Goal: Task Accomplishment & Management: Complete application form

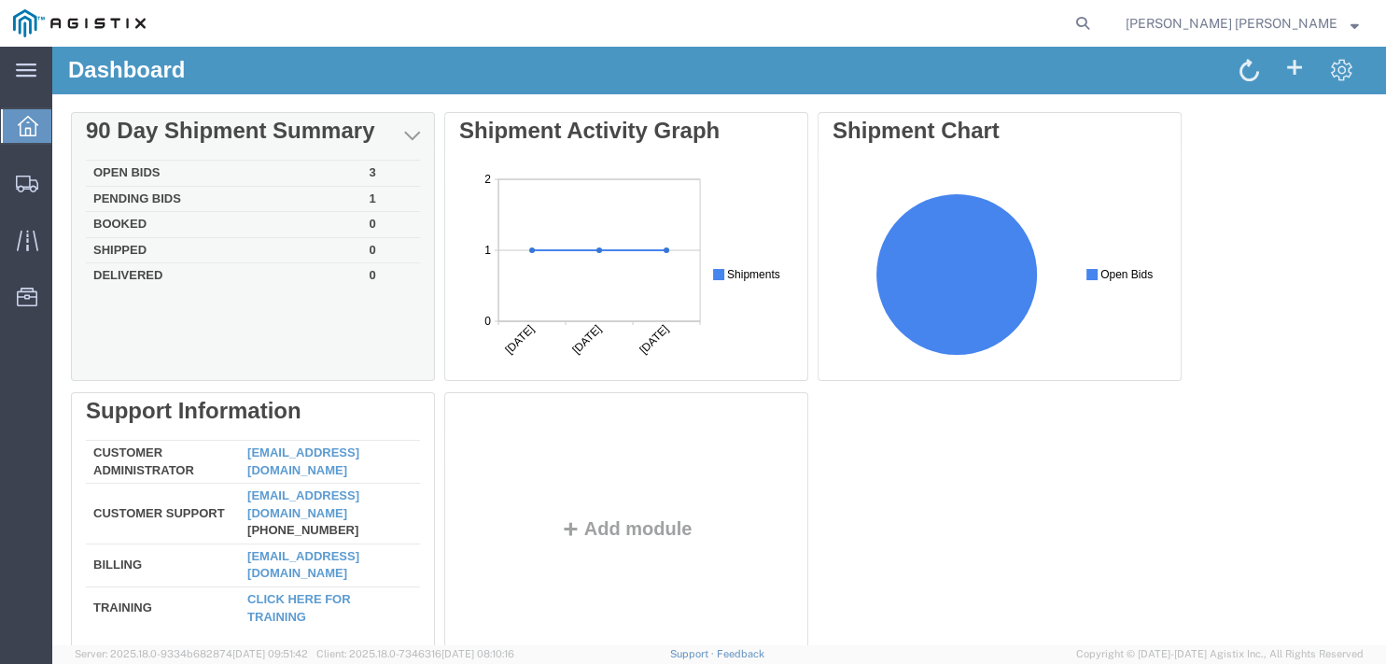
click at [136, 176] on td "Open Bids" at bounding box center [224, 174] width 276 height 26
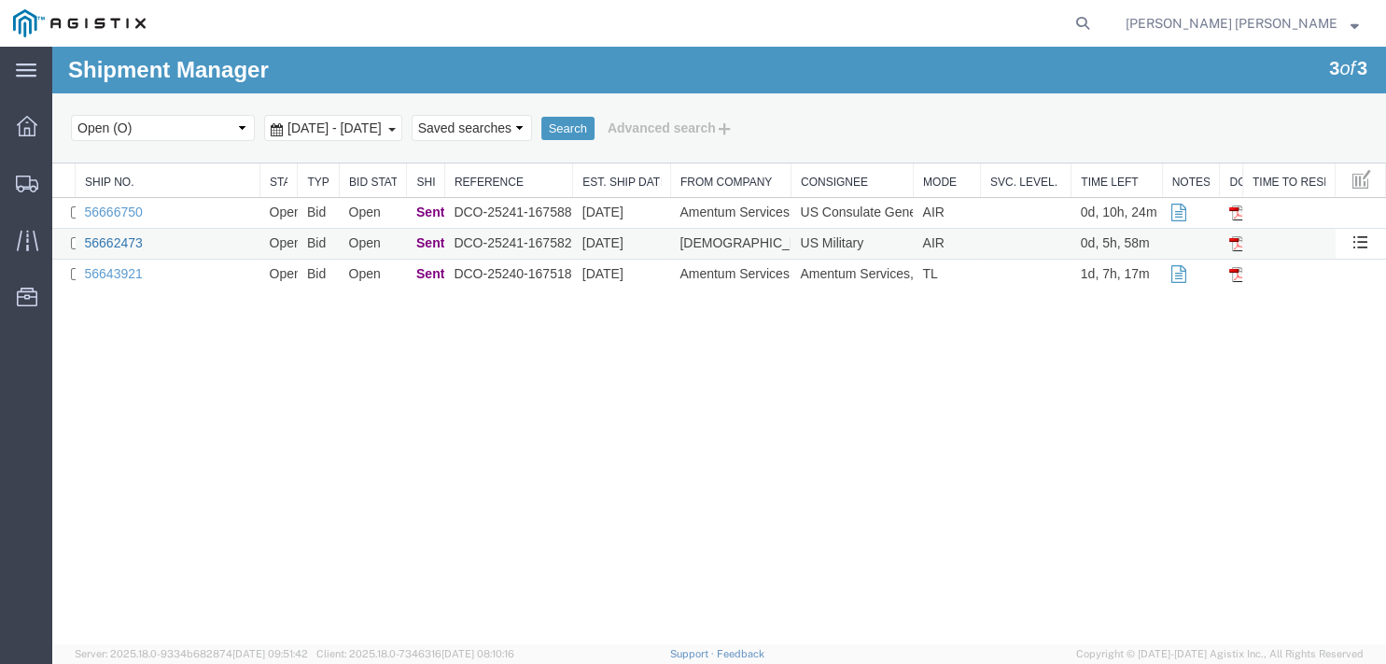
click at [131, 240] on link "56662473" at bounding box center [114, 242] width 58 height 15
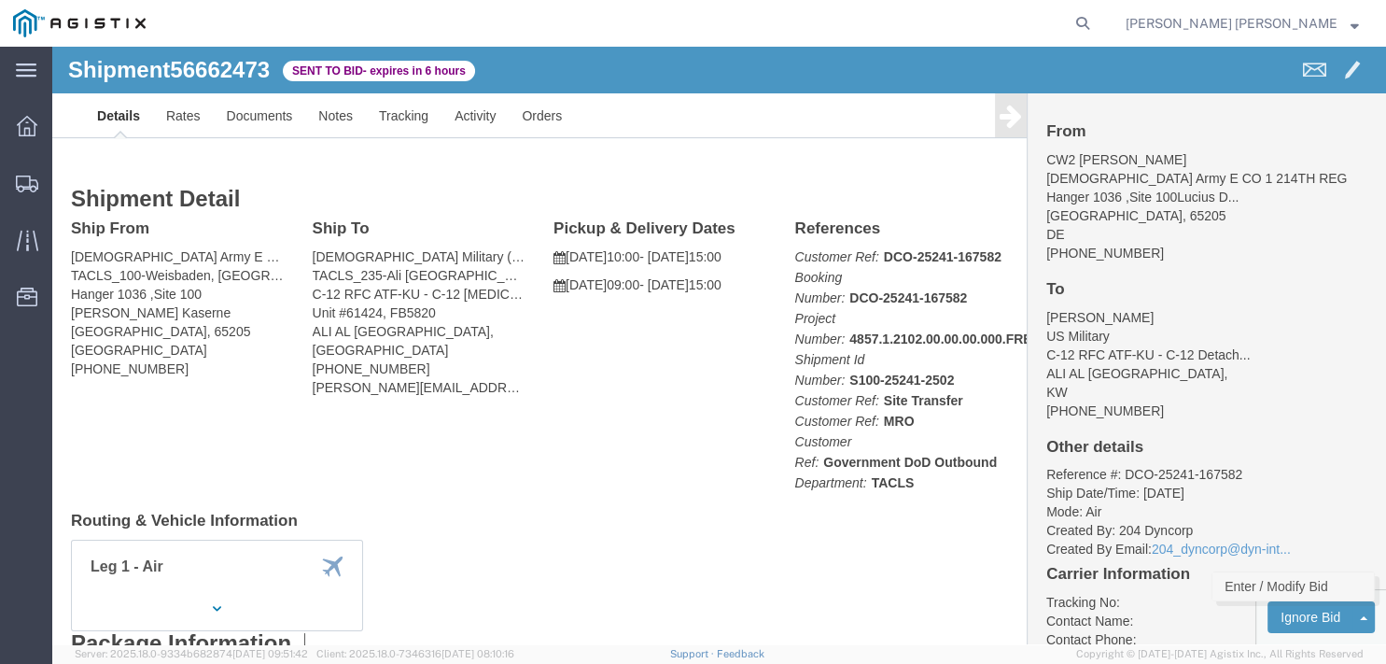
click link "Enter / Modify Bid"
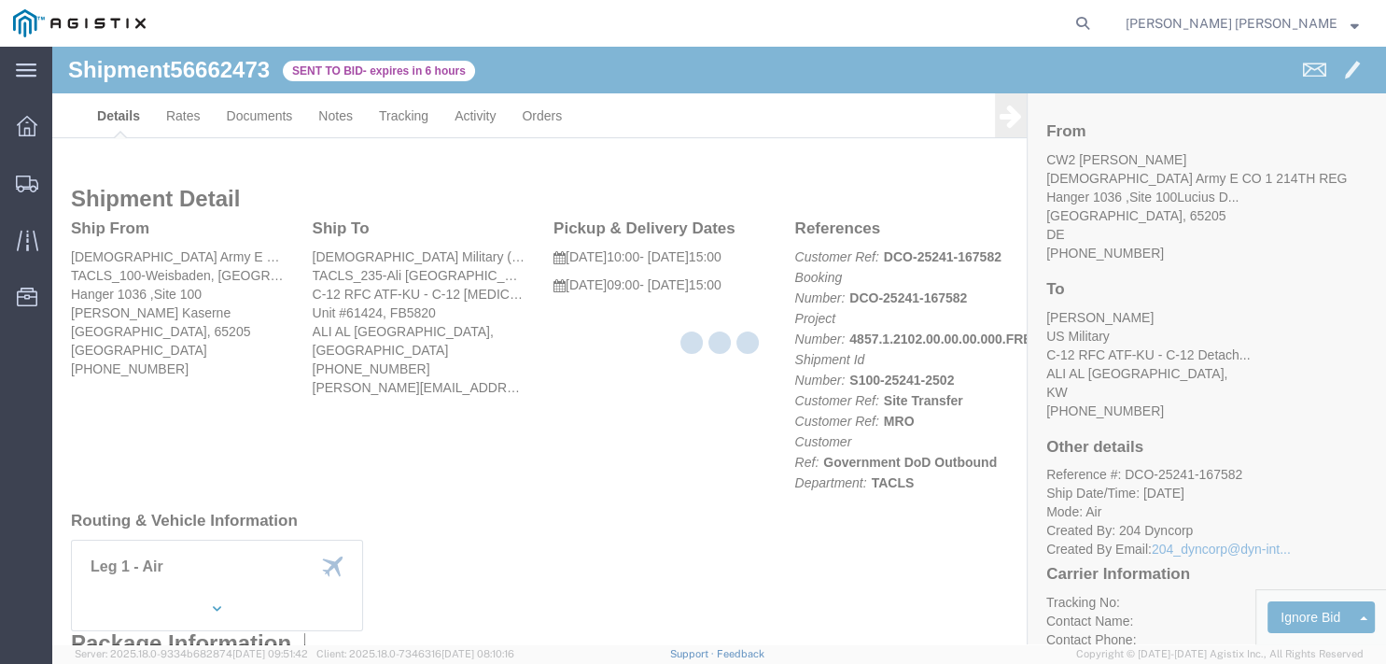
select select "18033"
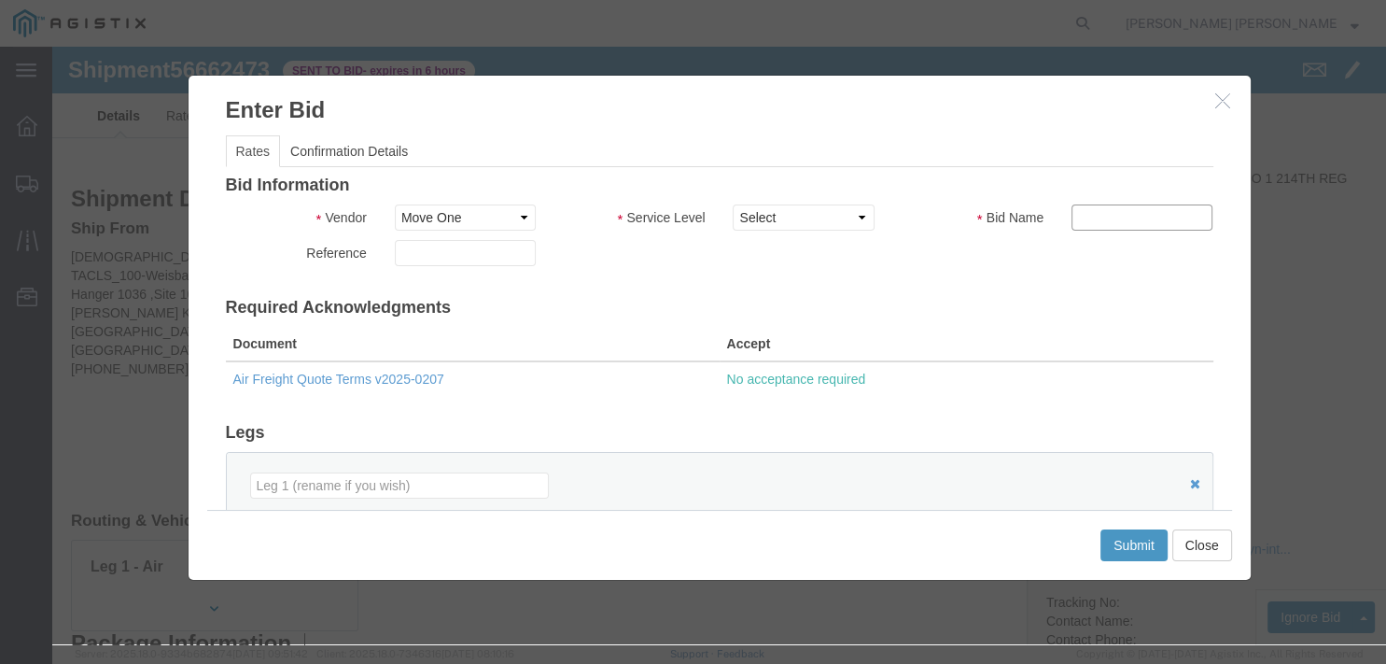
click input "text"
type input "56662473"
select select "34763"
click option "AIR Freight"
click input "text"
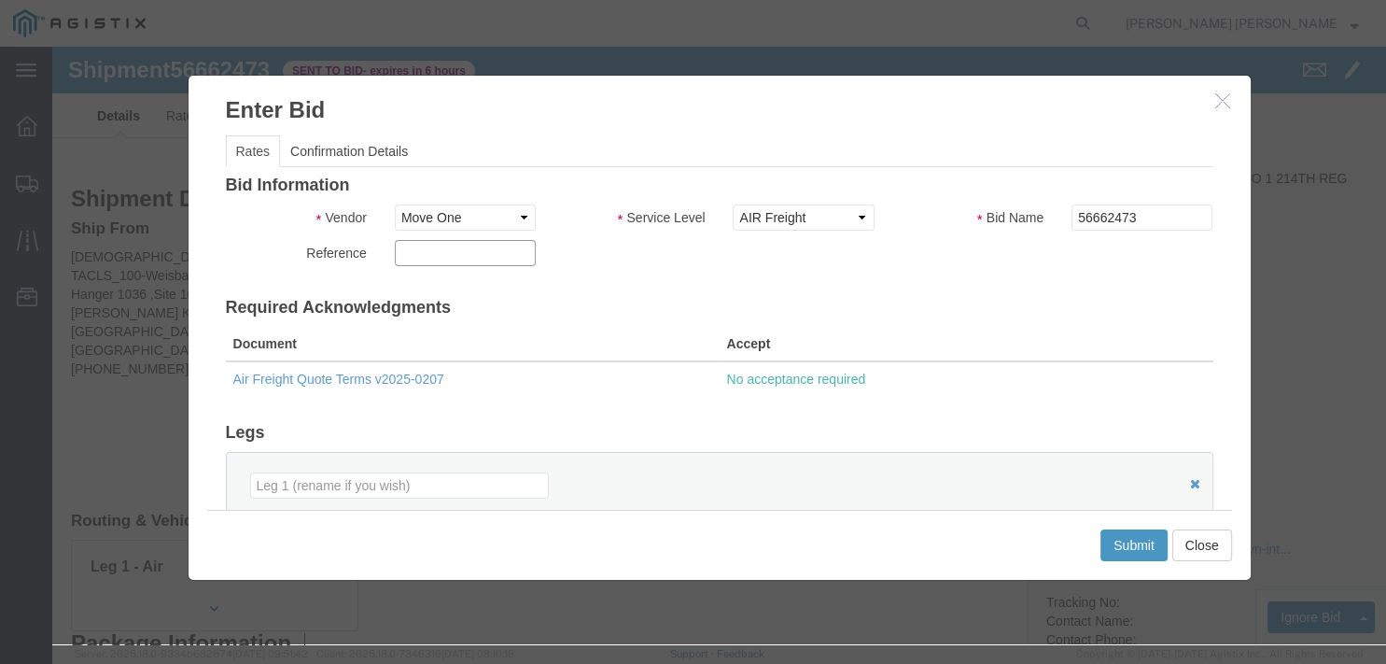
paste input "738725"
click input "738725 +"
paste input "738683"
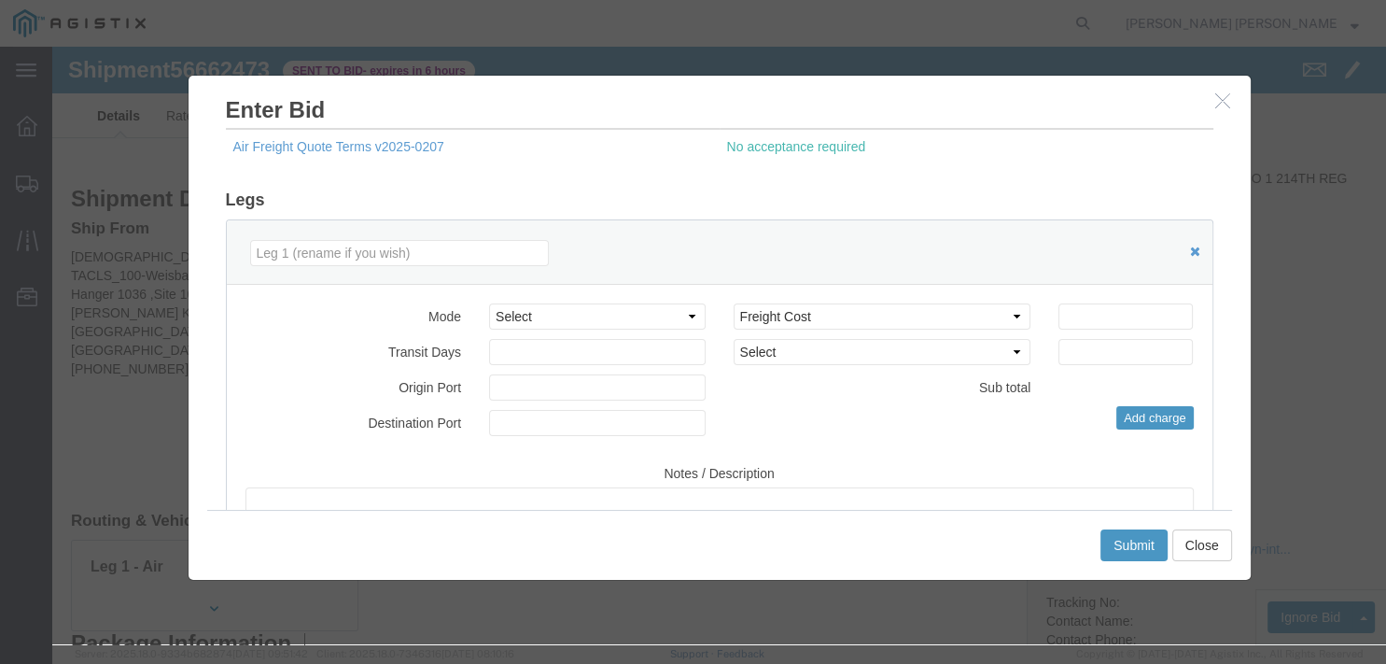
scroll to position [269, 0]
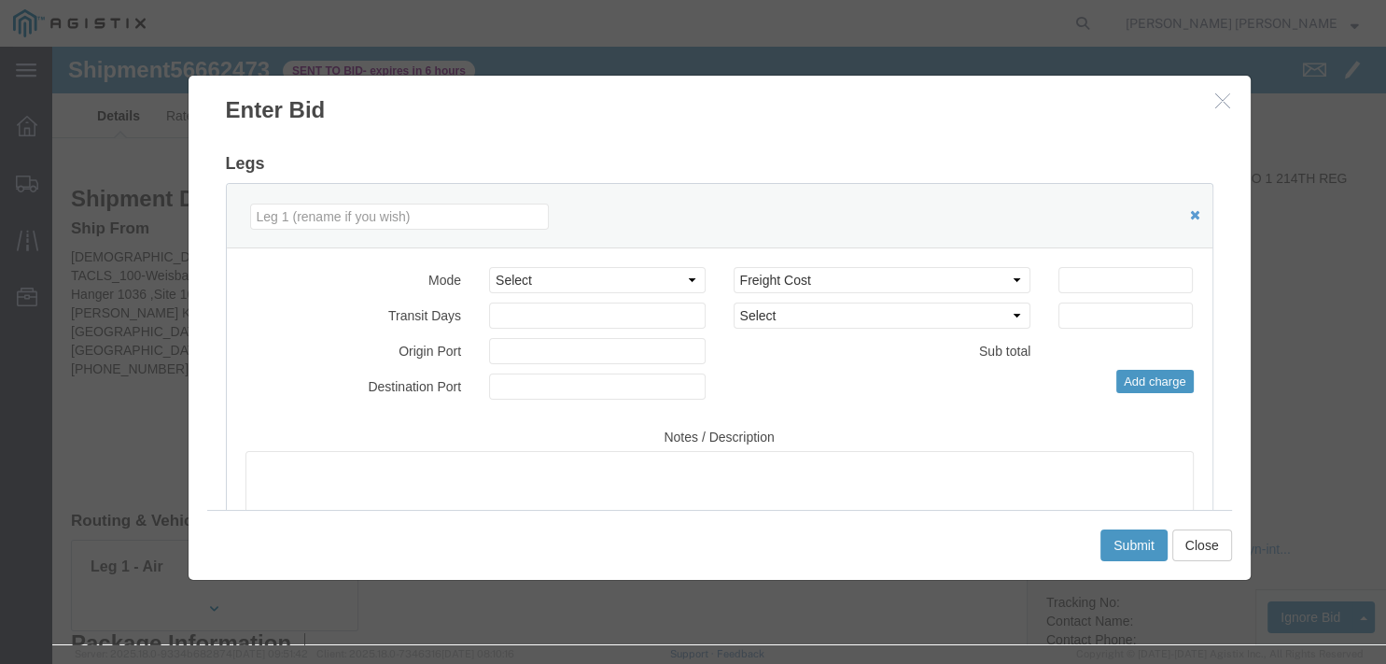
type input "738725 + 738683"
select select "AIR"
click option "Air"
select select "ORIGIN_HANDLING"
click option "Origin Handling"
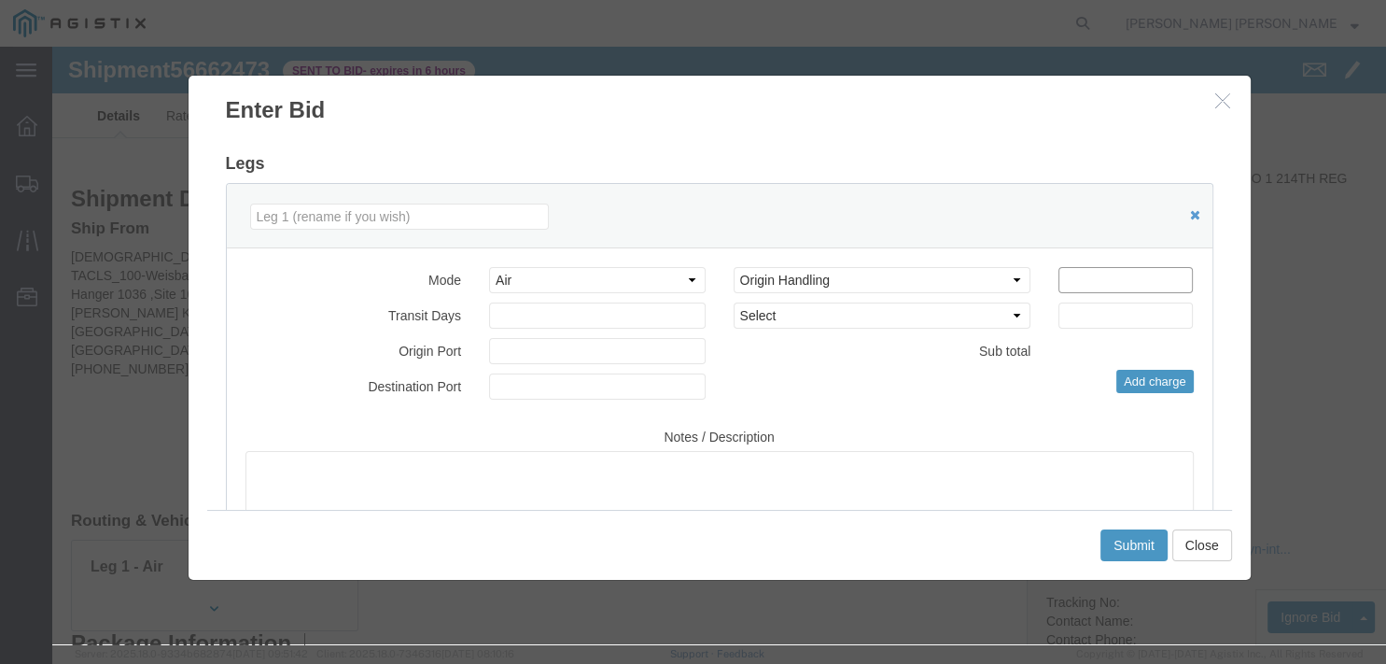
click input "number"
type input "450"
select select "FREIGHT_AIR"
click option "Air Freight"
click input "number"
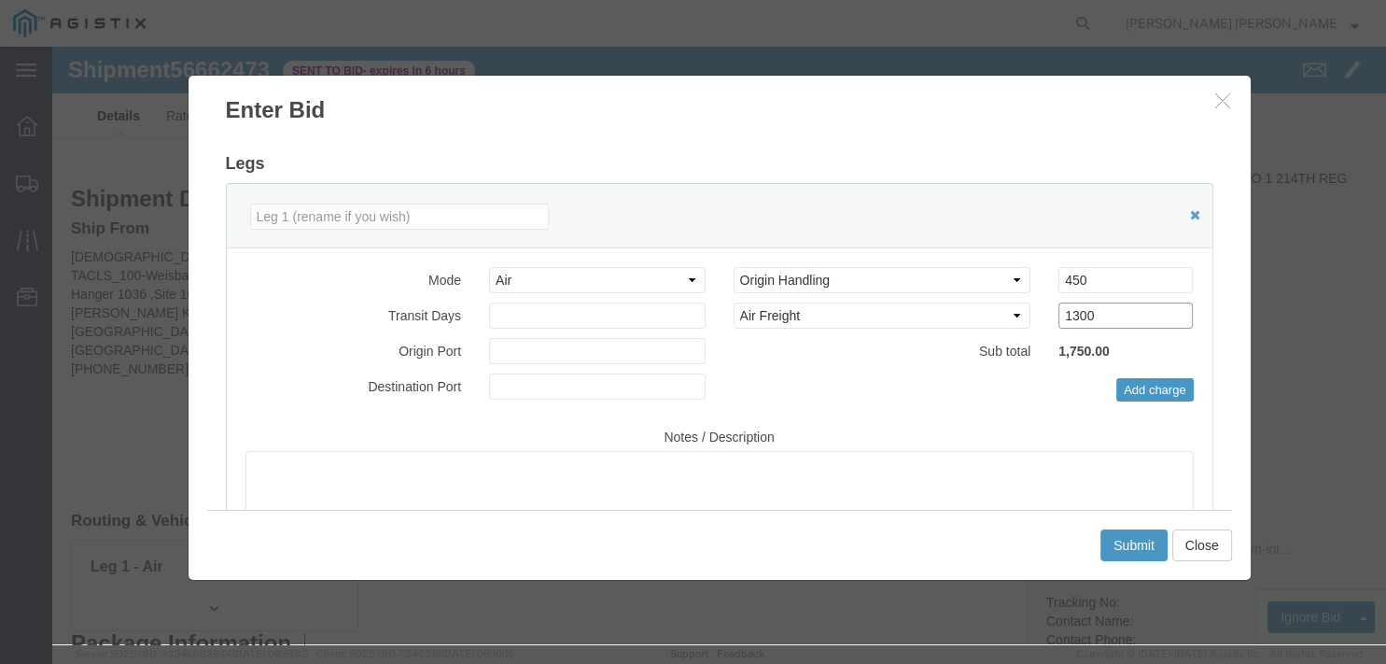
type input "1300"
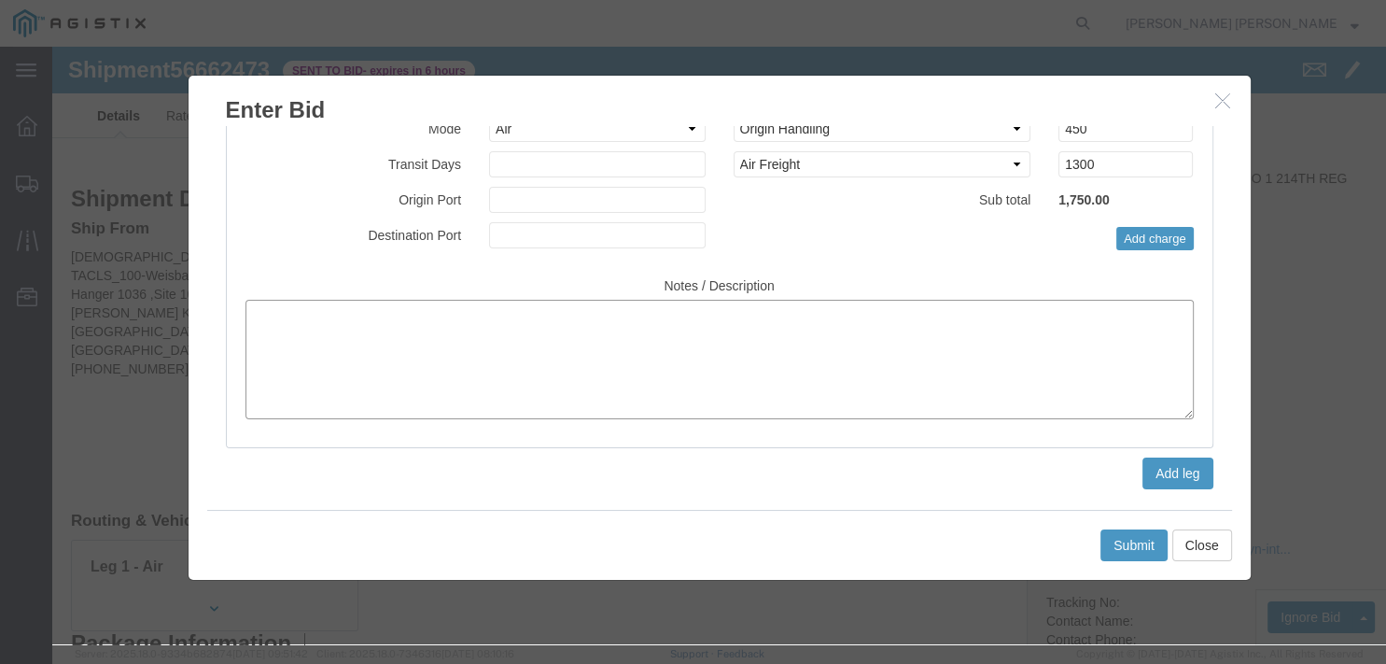
click textarea
paste textarea "**********"
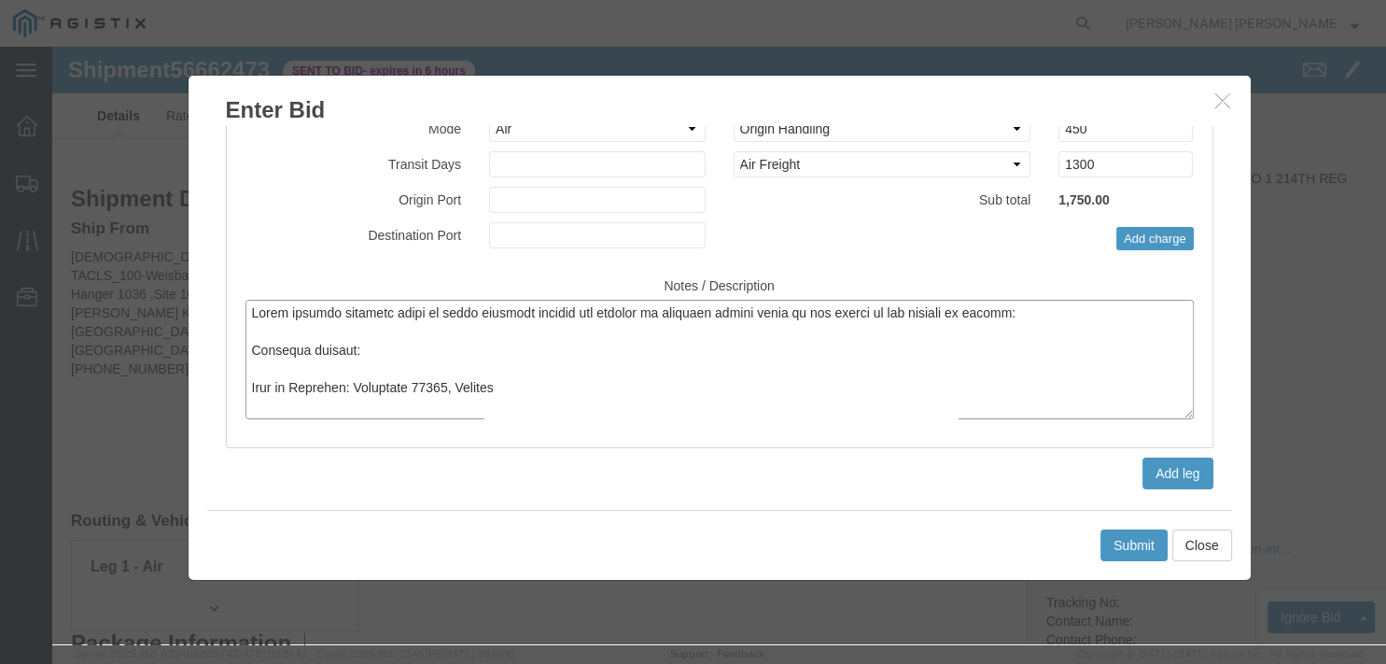
scroll to position [1022, 0]
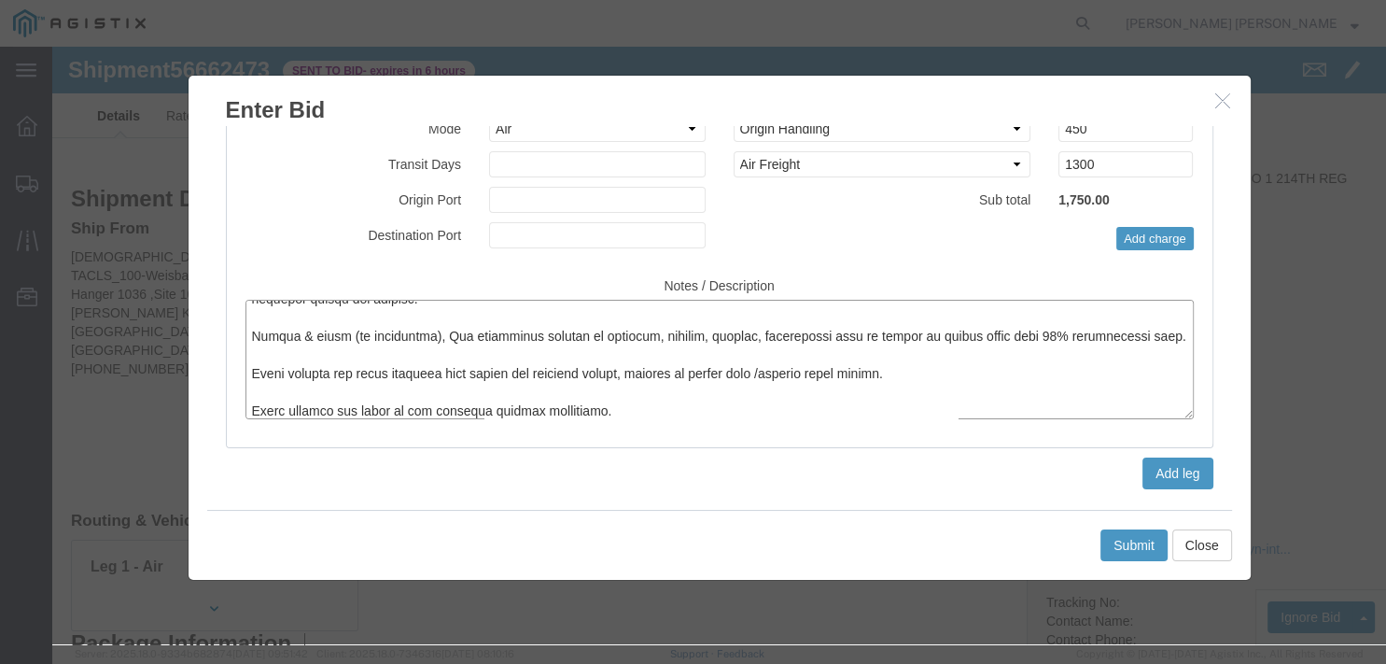
type textarea "**********"
click input "text"
type input "FRA"
click input "text"
type input "KWI"
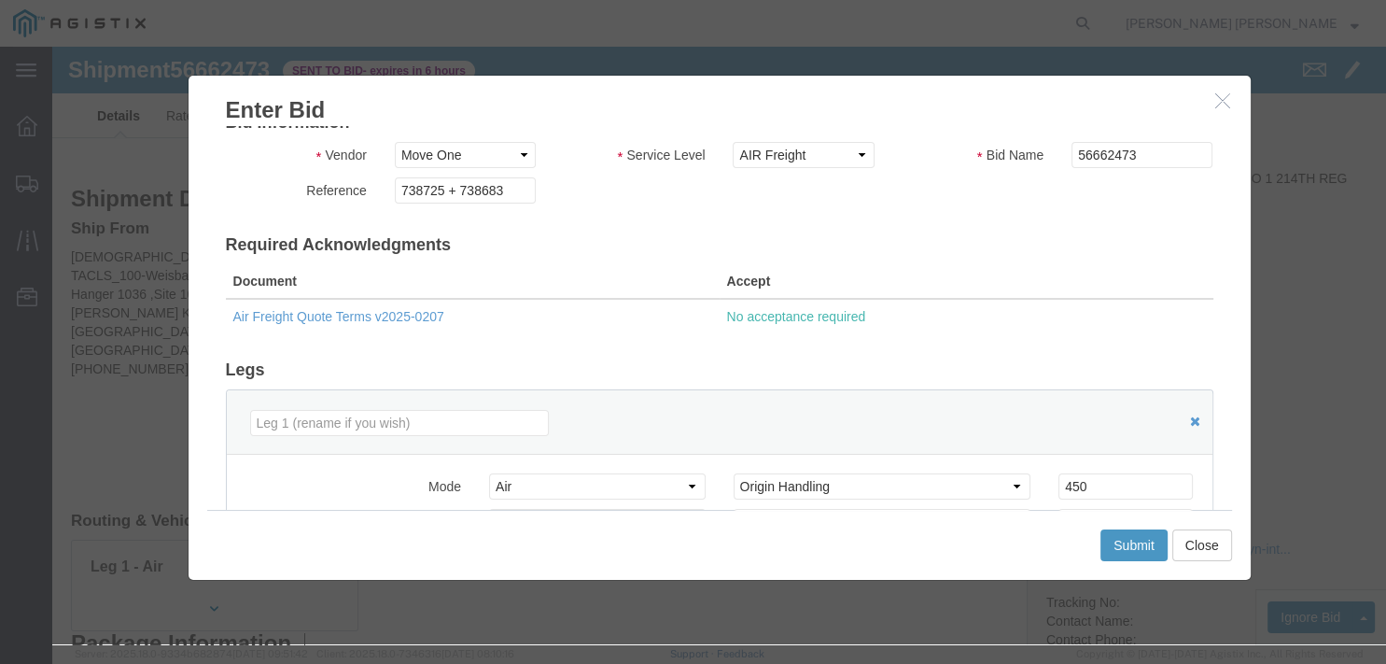
scroll to position [62, 0]
click input "738725 + 738683"
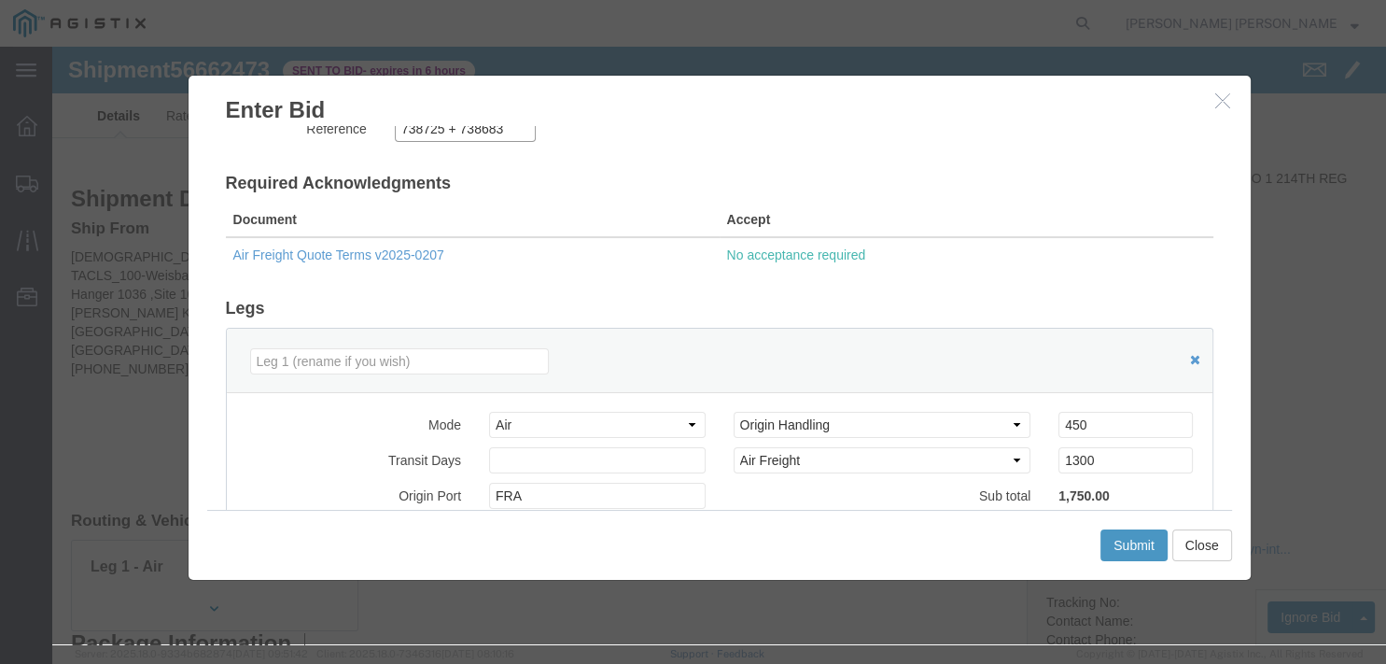
scroll to position [269, 0]
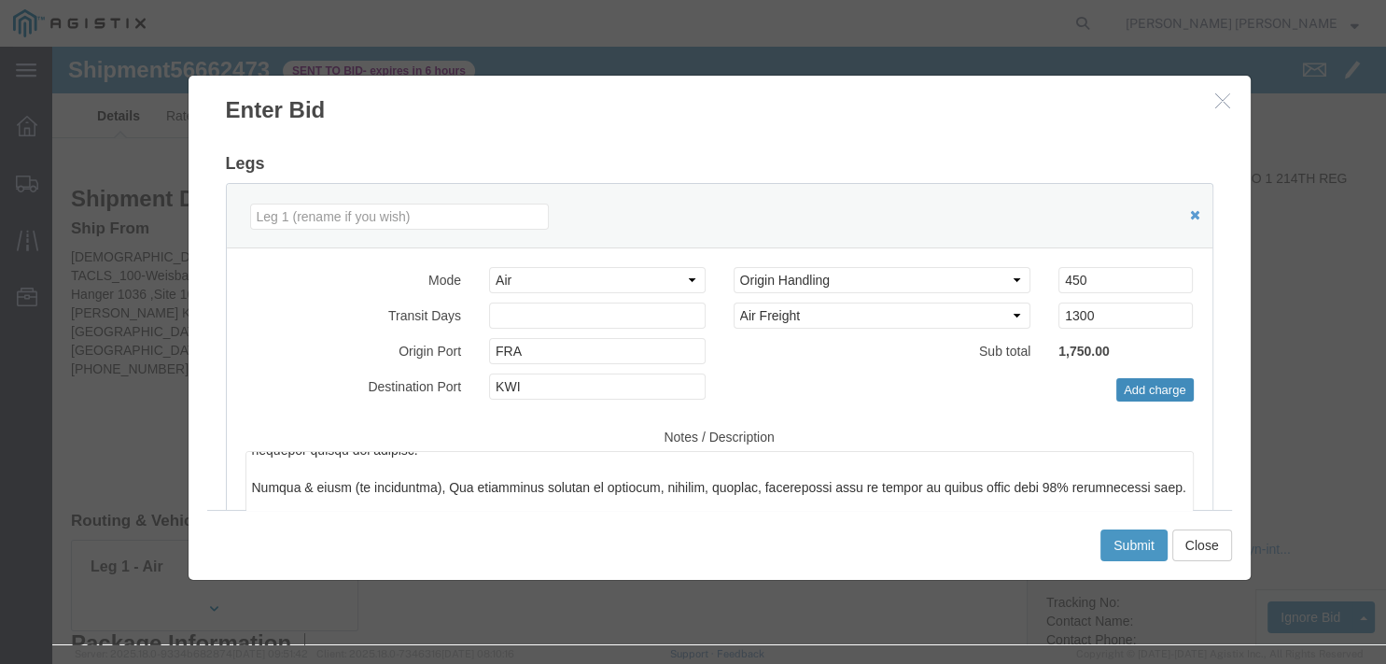
click button "Add charge"
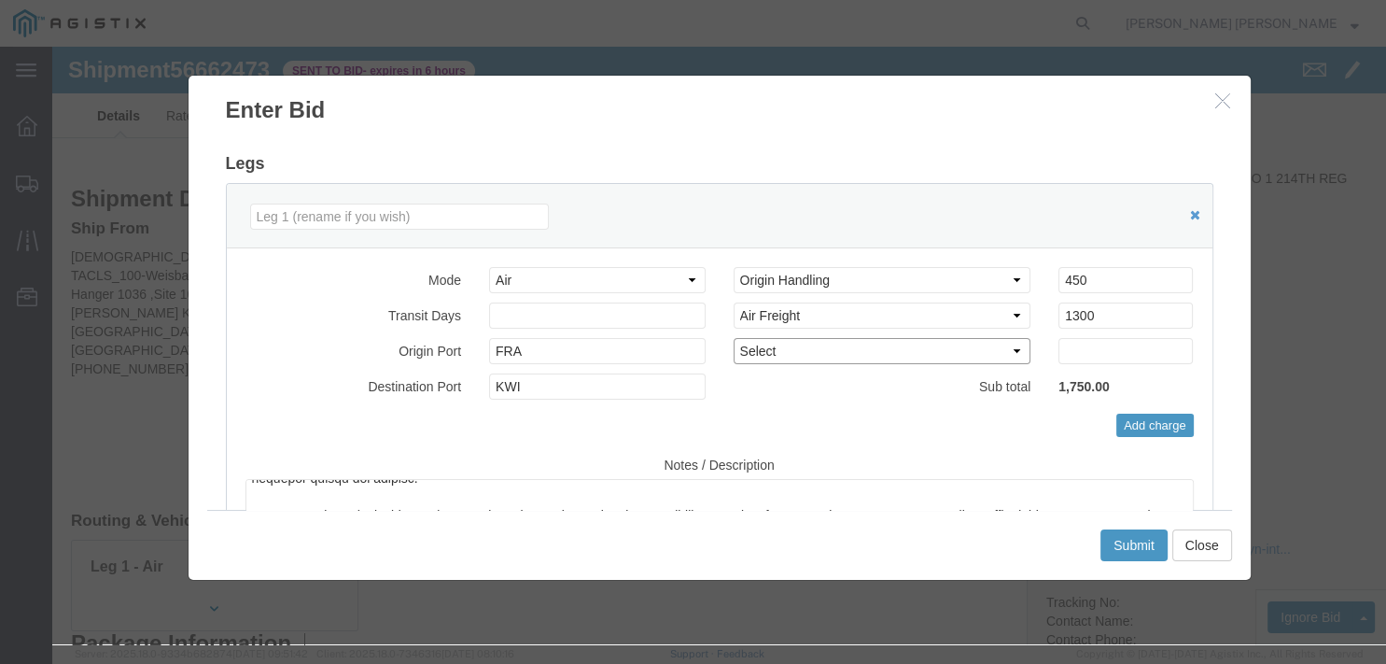
select select "DEST_DLVR_HANDLING"
click option "Destination / Delivery Handling"
click input "number"
type input "1300"
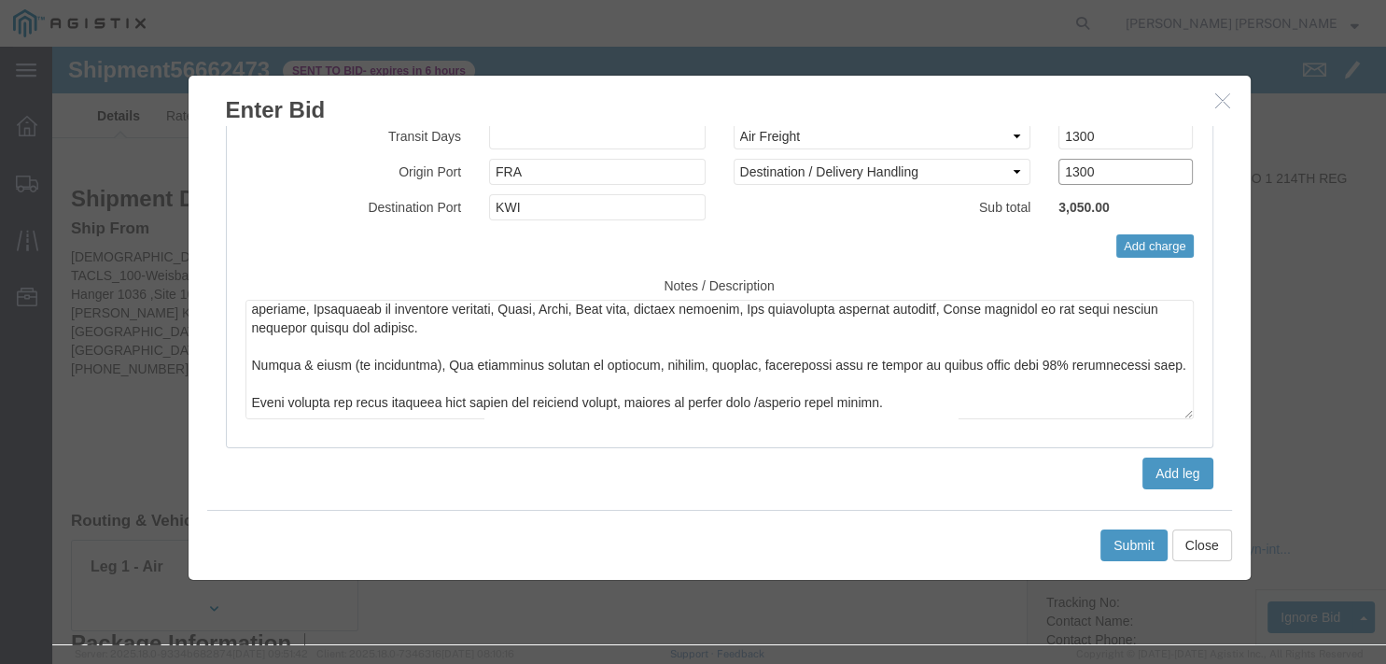
scroll to position [1022, 0]
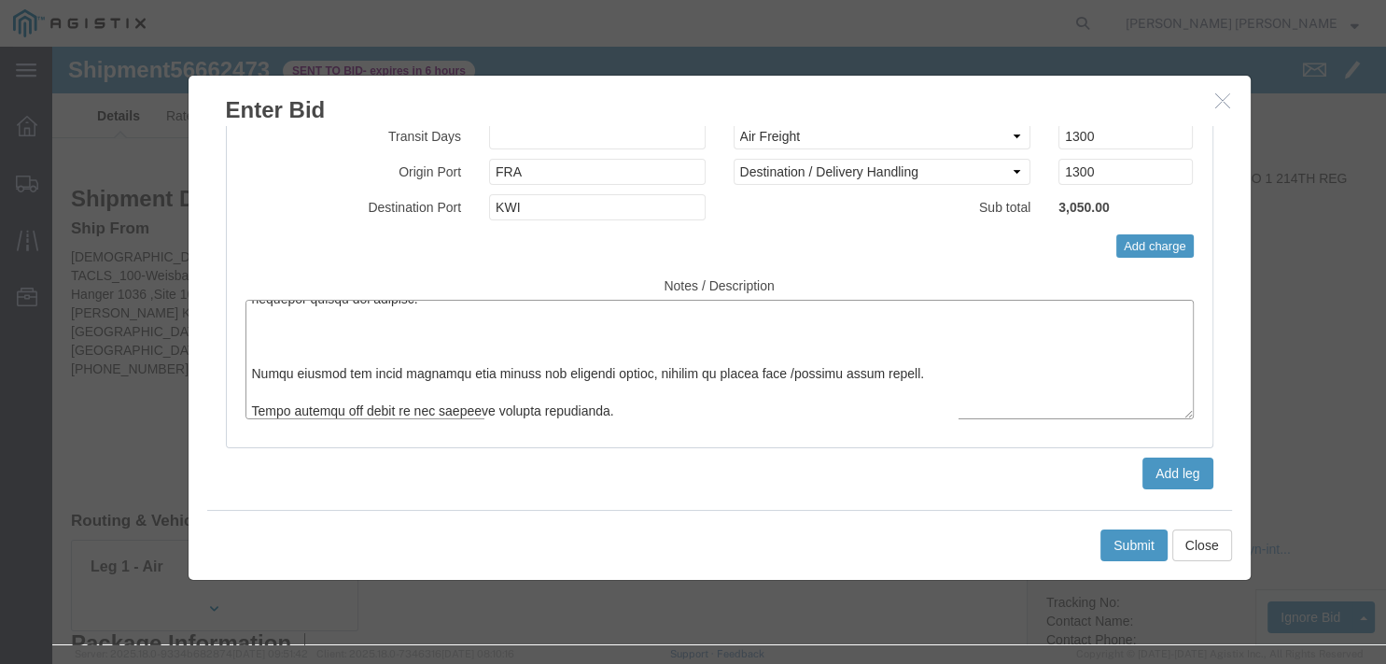
drag, startPoint x: 1065, startPoint y: 283, endPoint x: 190, endPoint y: 282, distance: 875.7
click textarea
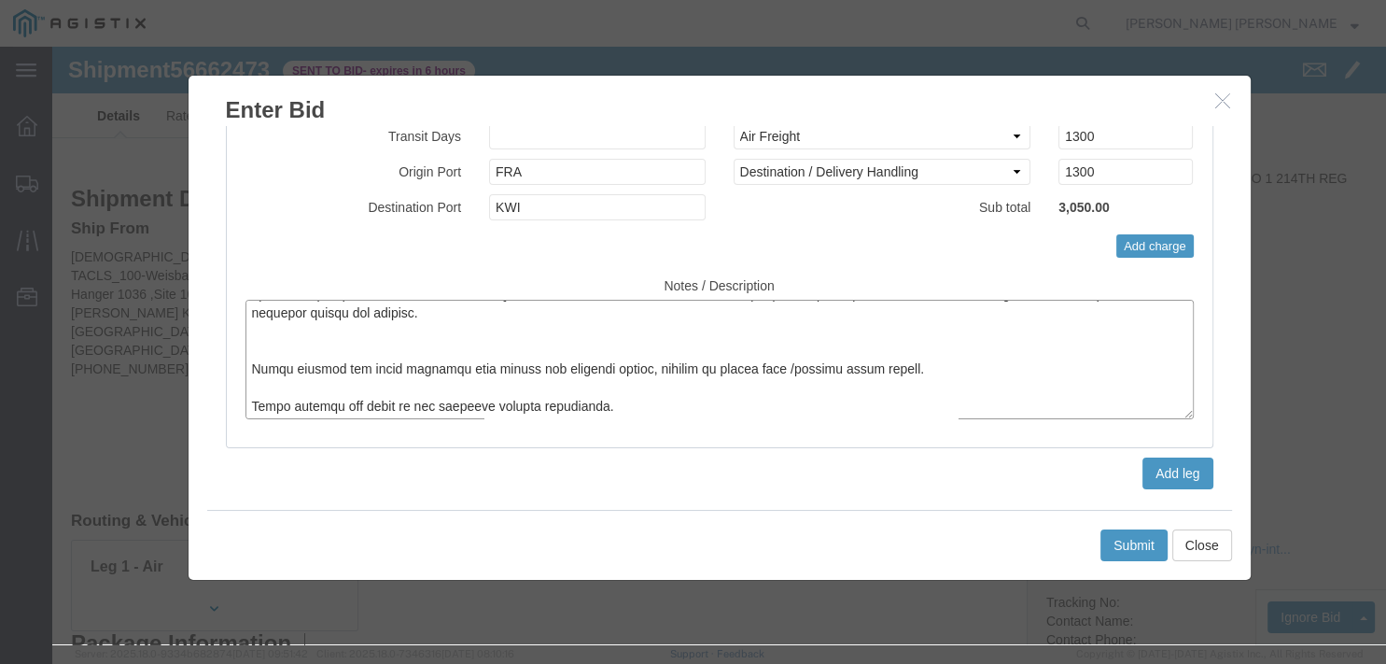
click textarea
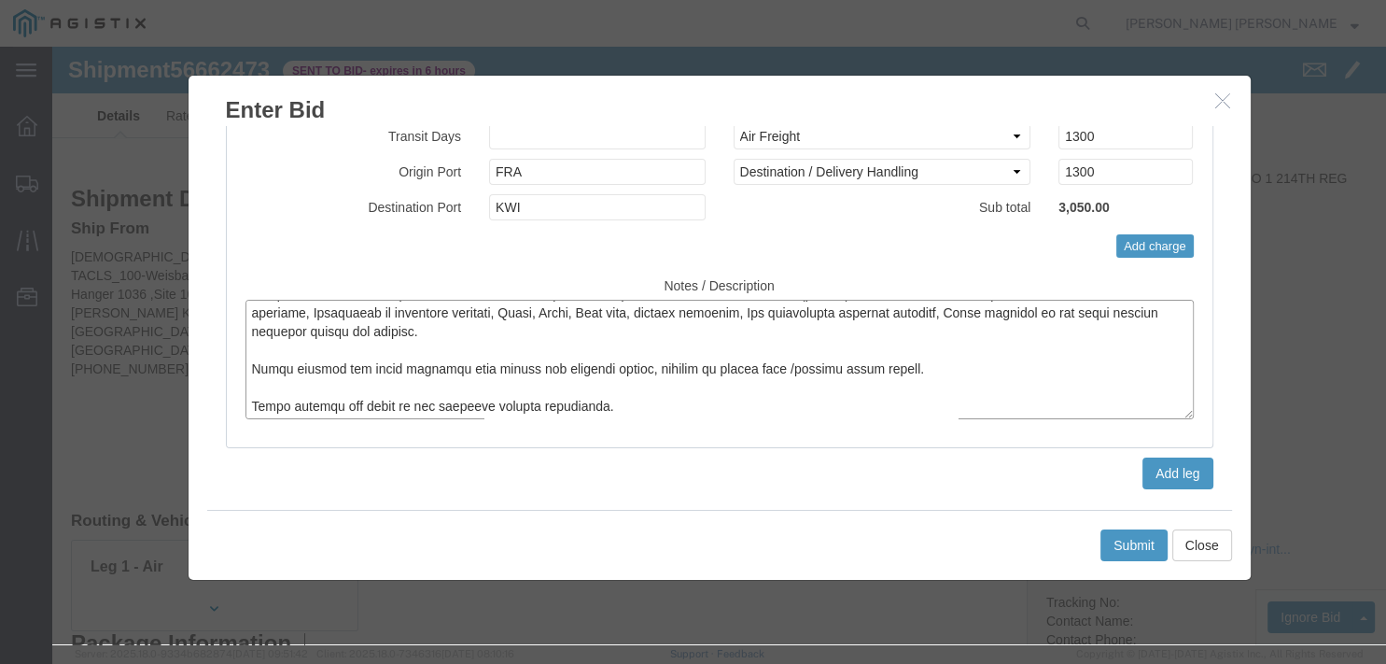
scroll to position [448, 0]
click textarea
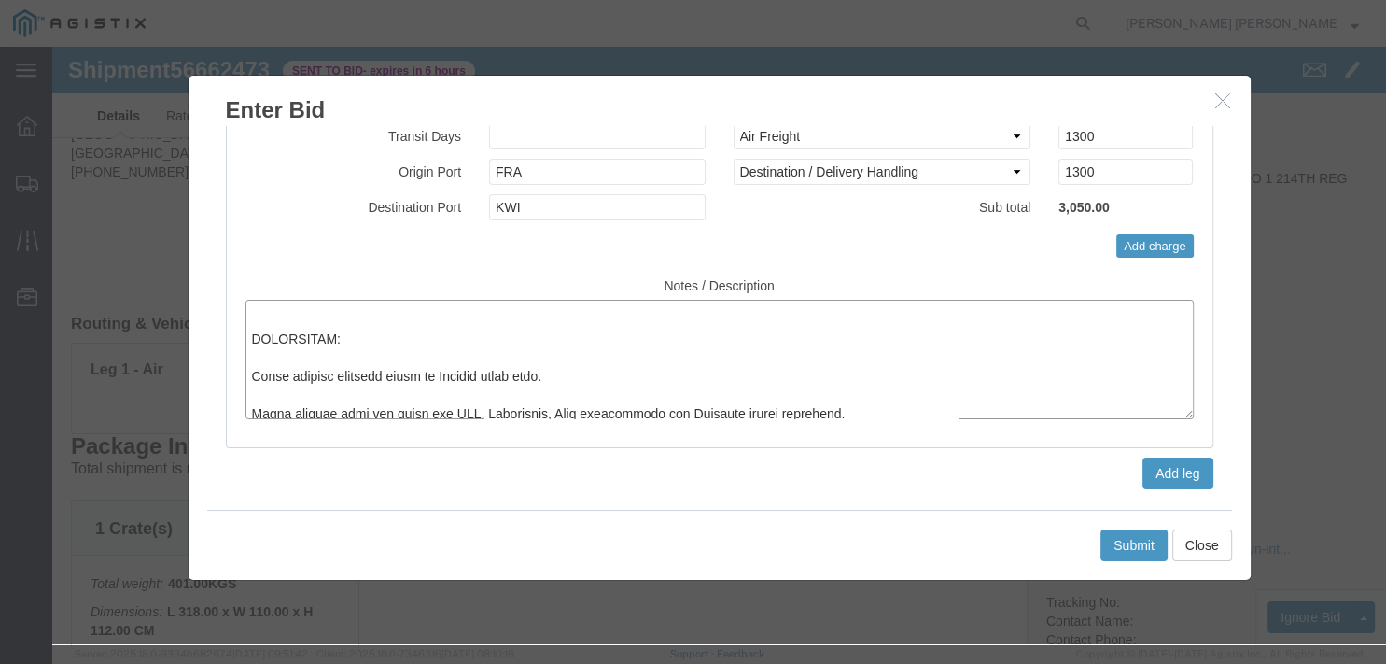
scroll to position [792, 0]
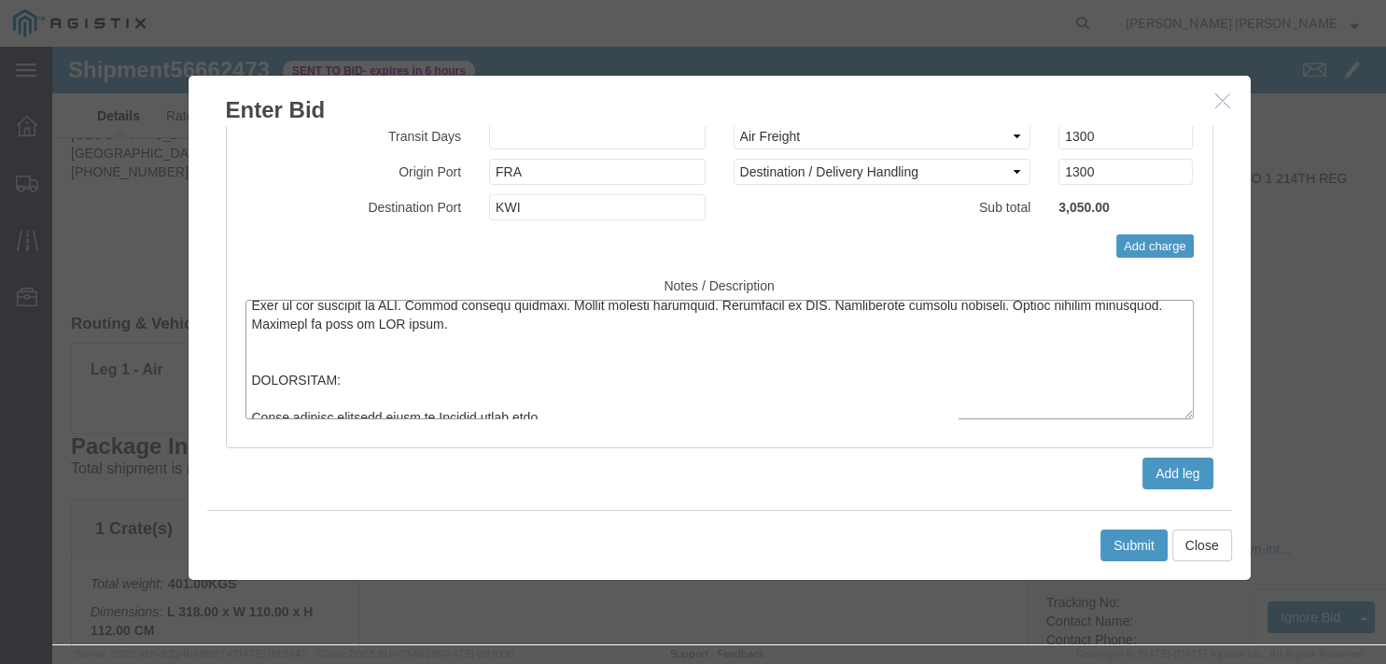
click textarea
drag, startPoint x: 377, startPoint y: 291, endPoint x: 190, endPoint y: 258, distance: 189.7
click textarea
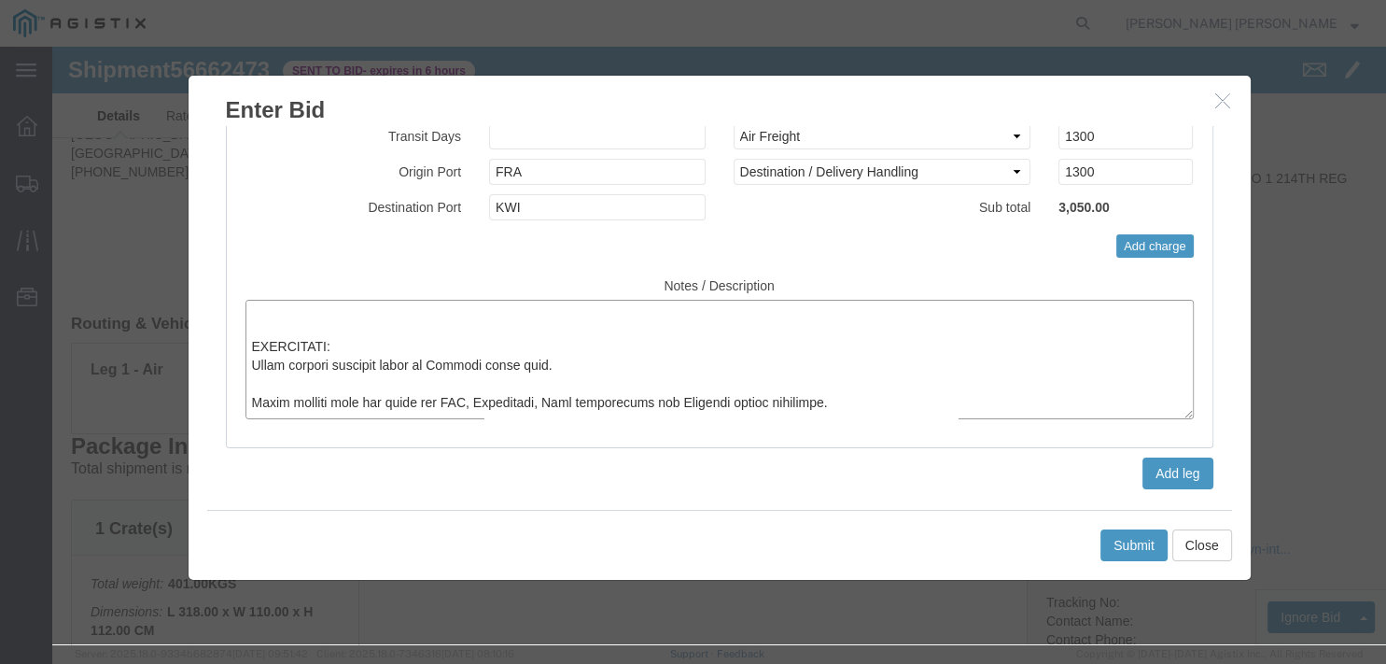
scroll to position [698, 0]
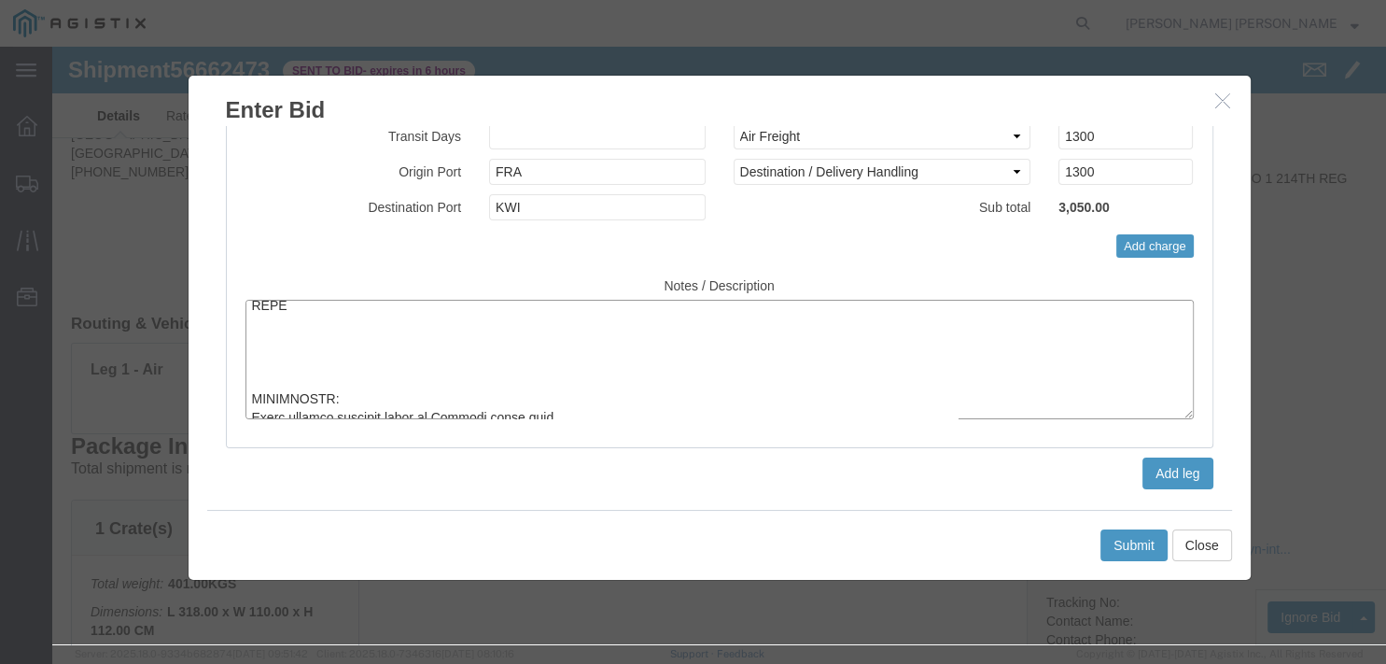
drag, startPoint x: 305, startPoint y: 329, endPoint x: 178, endPoint y: 295, distance: 131.3
click textarea
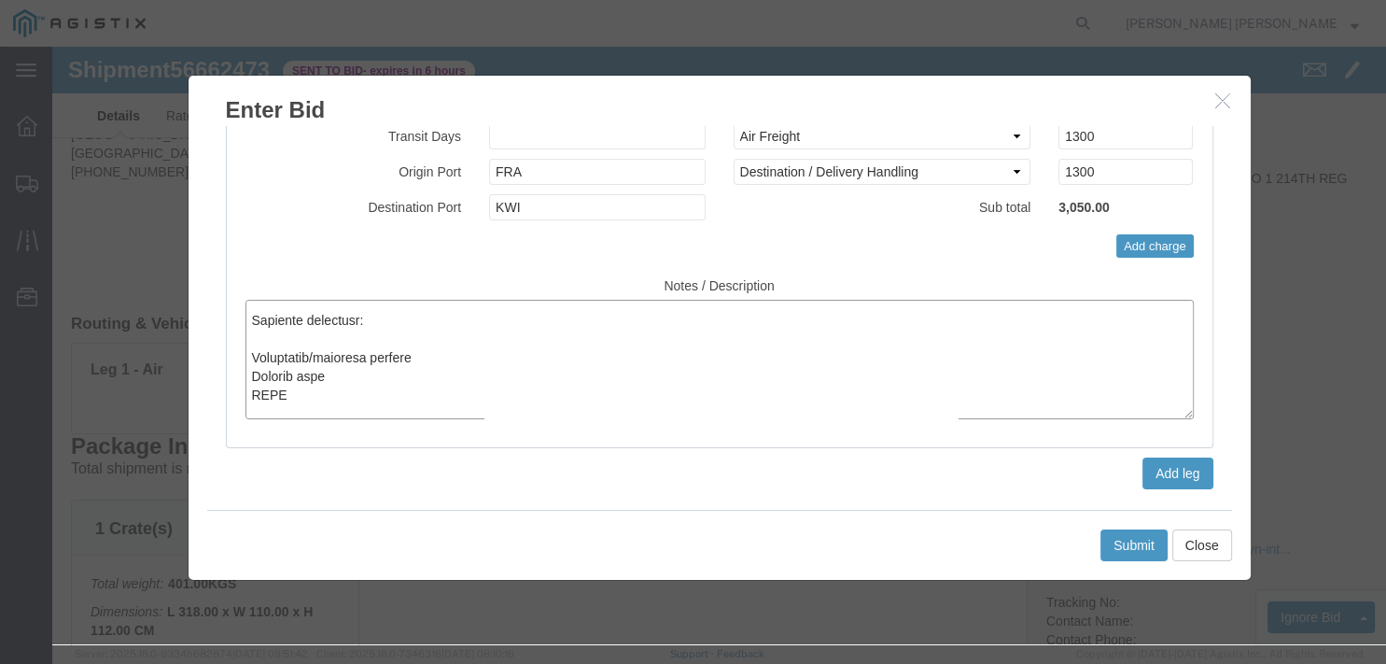
scroll to position [612, 0]
click textarea
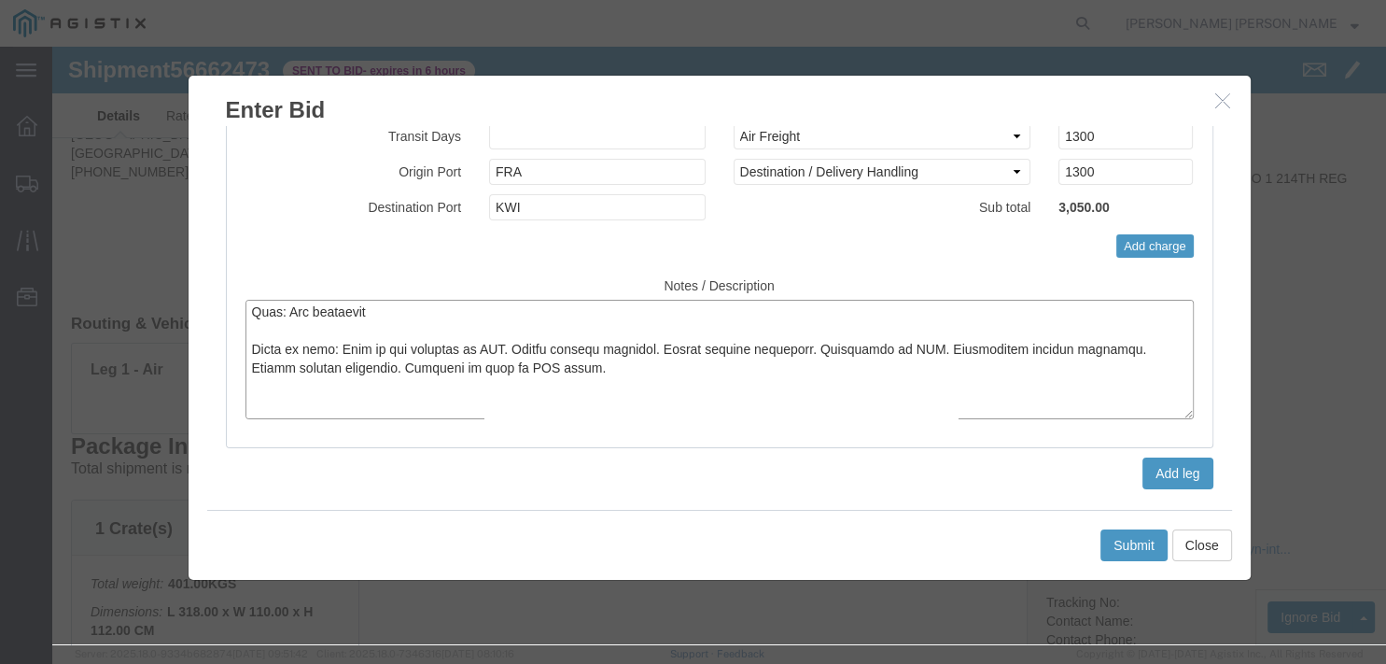
scroll to position [343, 0]
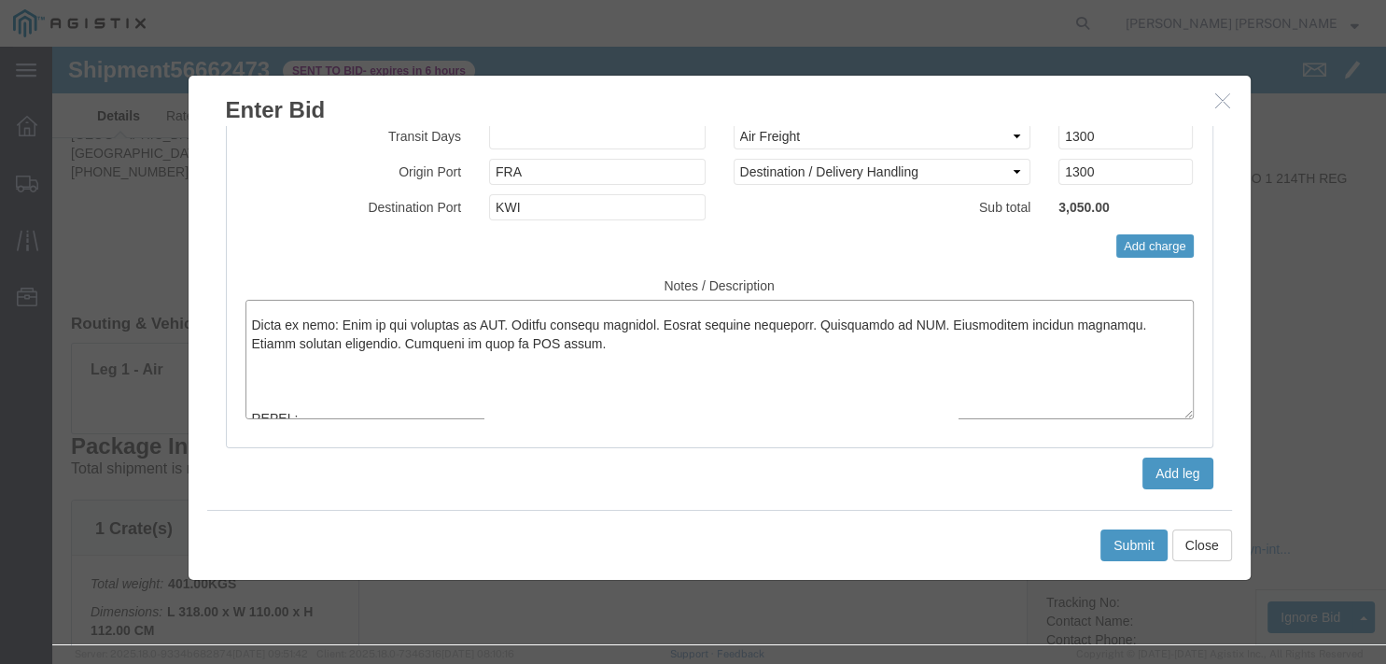
click textarea
paste textarea "Destination clearance and delivery on FOT basis Off-loading at [PERSON_NAME] AB…"
drag, startPoint x: 479, startPoint y: 299, endPoint x: 863, endPoint y: 298, distance: 383.7
click textarea
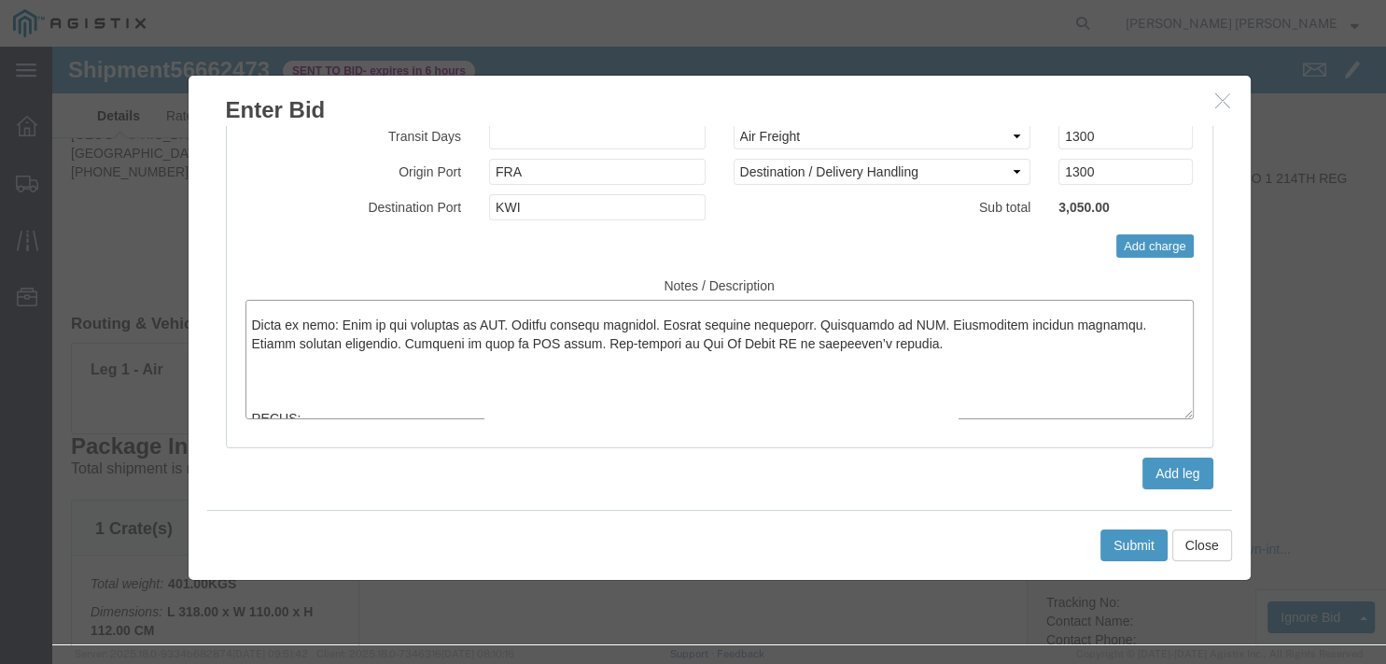
click textarea
paste textarea "The Minimum truck type that's allowed into the base on 40' Closed truck with ac…"
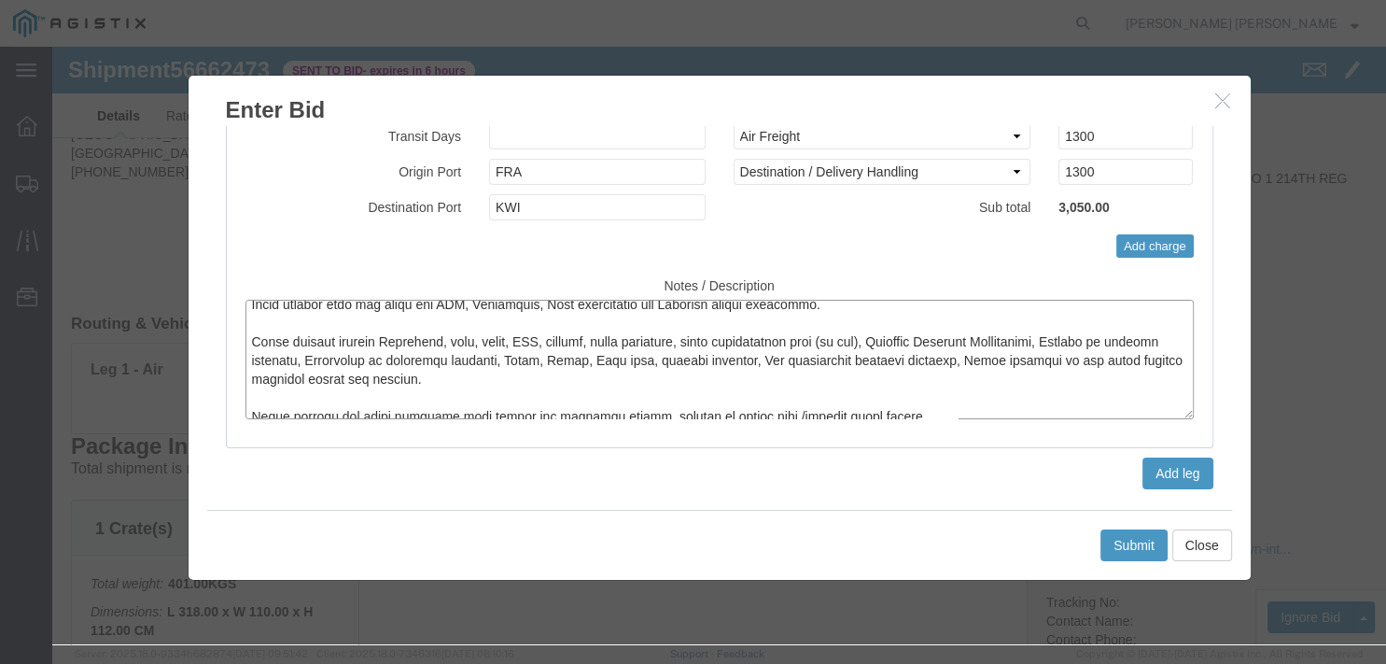
scroll to position [859, 0]
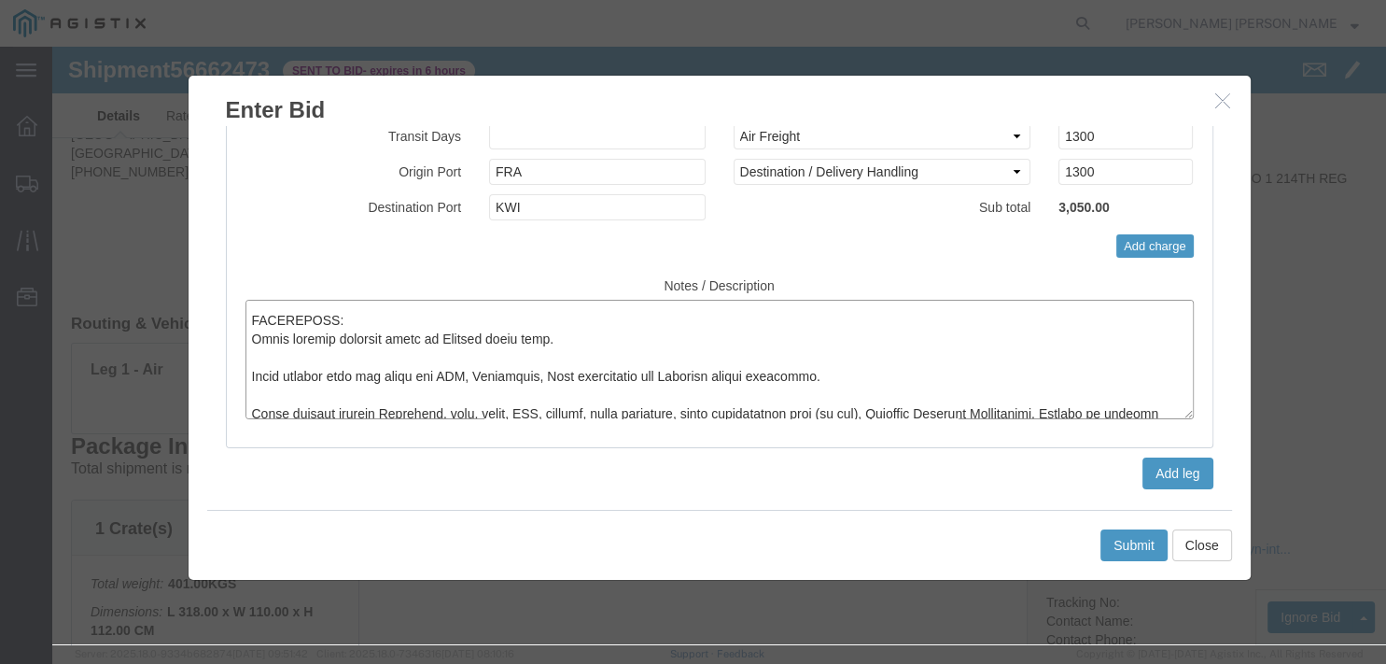
drag, startPoint x: 572, startPoint y: 367, endPoint x: 181, endPoint y: 277, distance: 401.3
click textarea
paste textarea "Airport storage charges for Non-DGR: o Storage charges at airport : at actual r…"
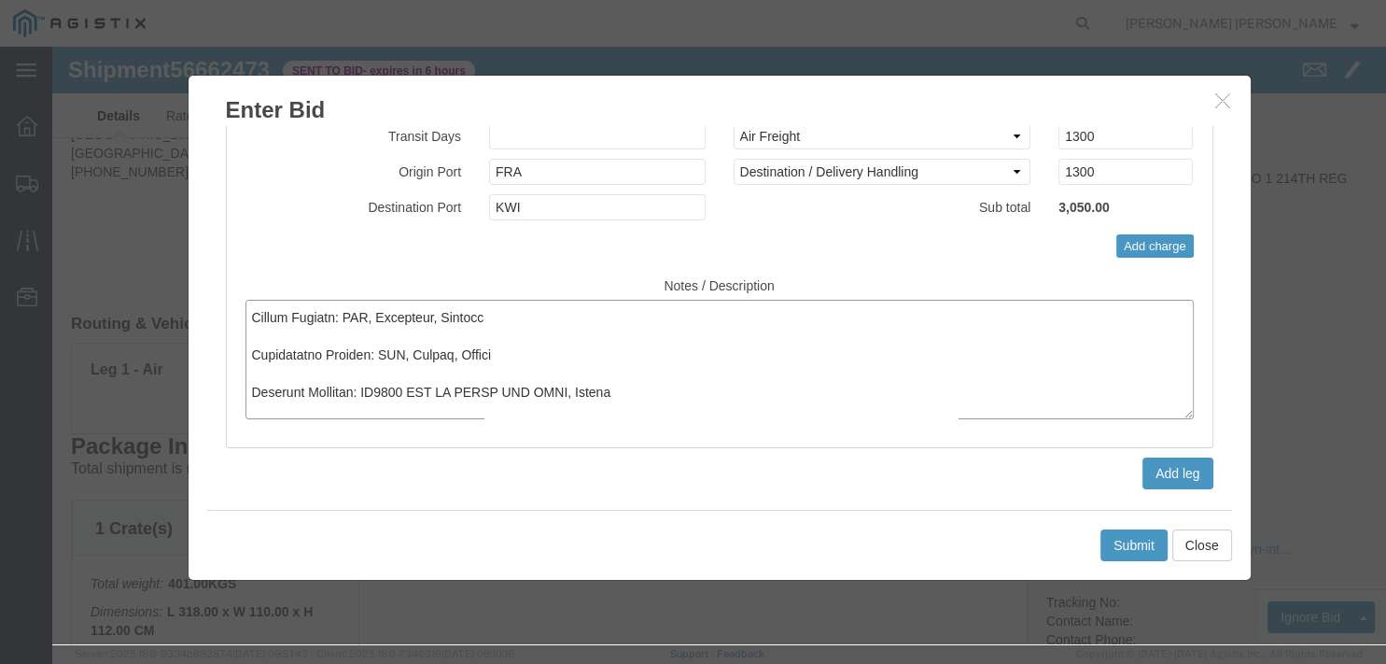
scroll to position [0, 0]
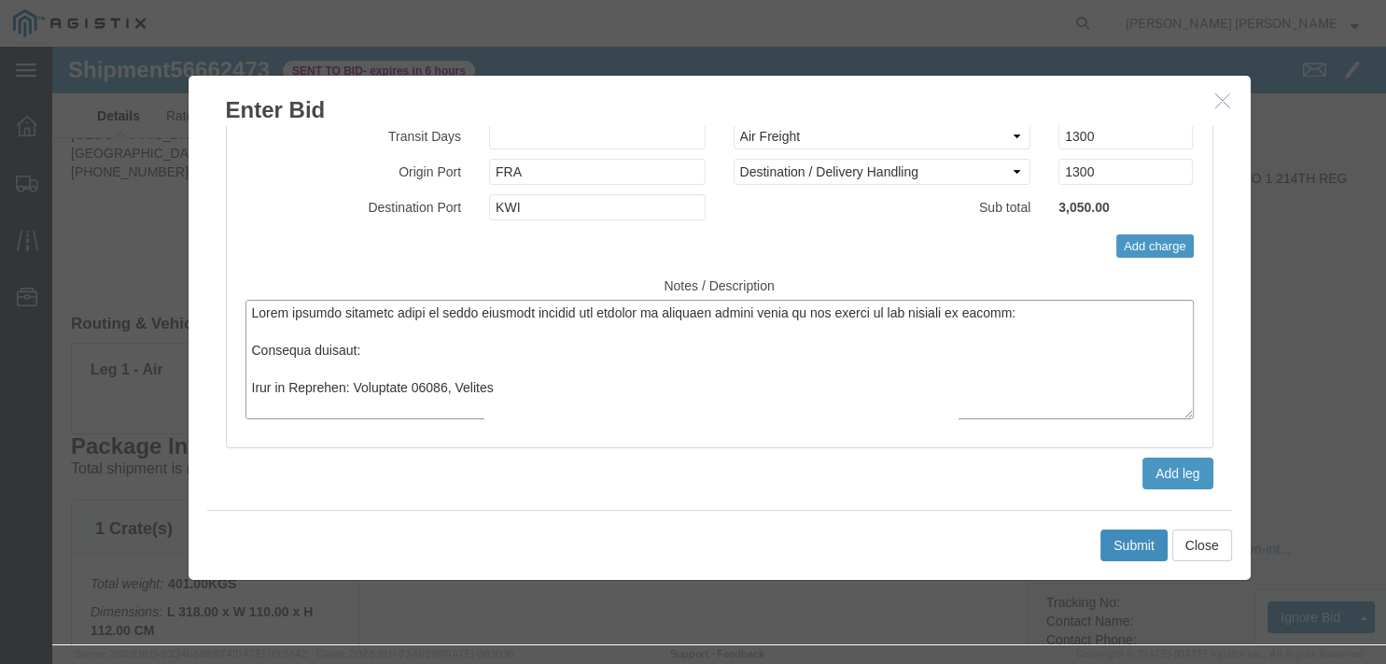
type textarea "**********"
click button "Submit"
